Goal: Transaction & Acquisition: Purchase product/service

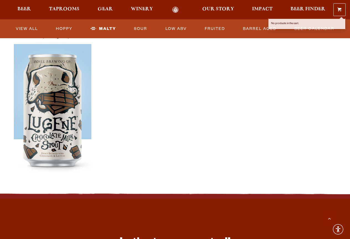
click at [339, 9] on span at bounding box center [339, 11] width 4 height 4
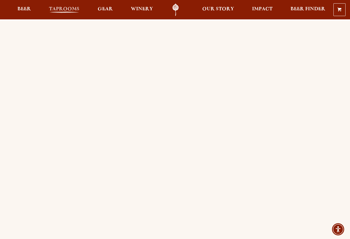
click at [67, 11] on span "Taprooms" at bounding box center [64, 9] width 30 height 4
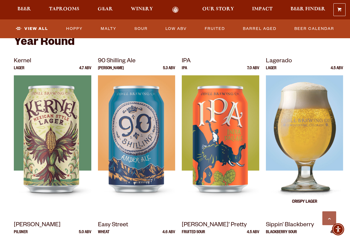
scroll to position [360, 0]
